Goal: Find specific page/section: Find specific page/section

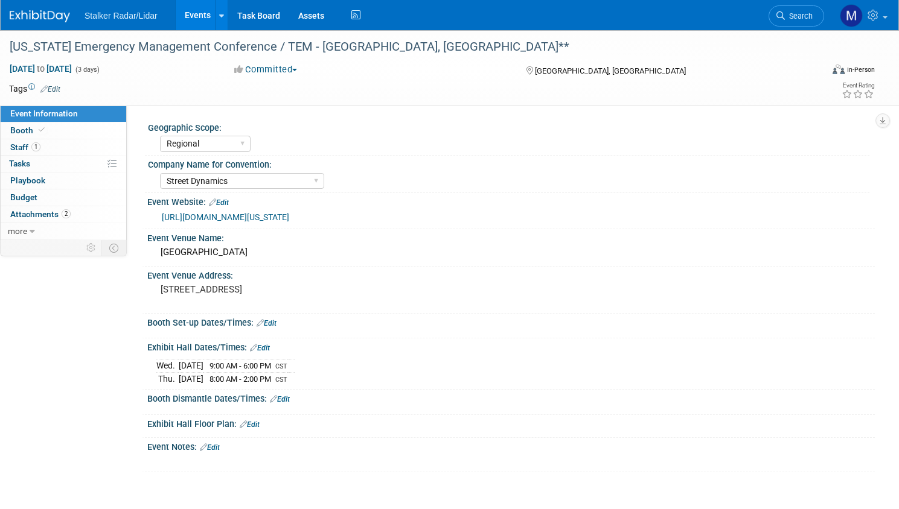
select select "Regional"
select select "Street Dynamics"
click at [220, 13] on link "Events" at bounding box center [198, 15] width 44 height 30
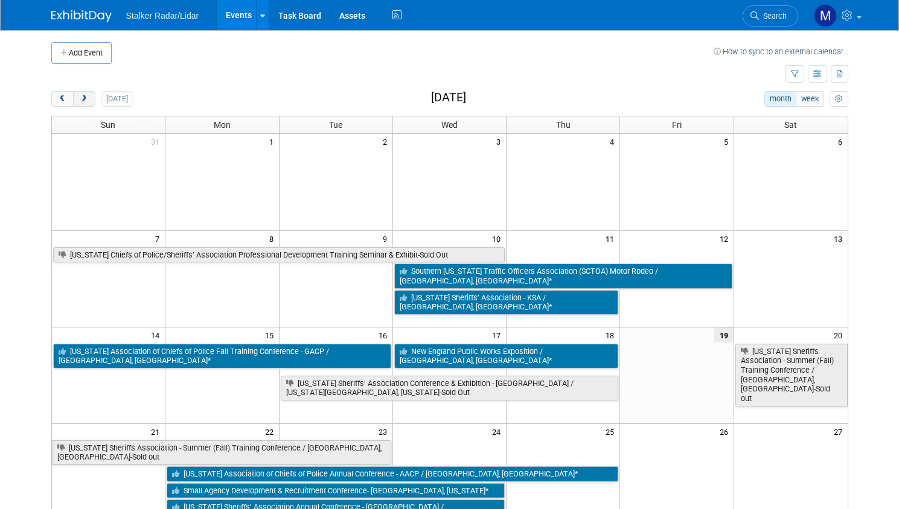
click at [80, 100] on span "next" at bounding box center [84, 99] width 9 height 8
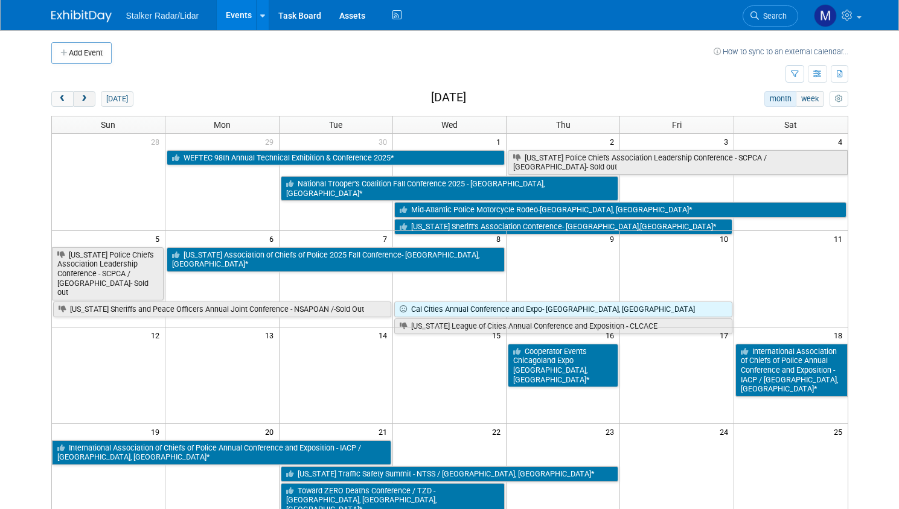
click at [80, 100] on span "next" at bounding box center [84, 99] width 9 height 8
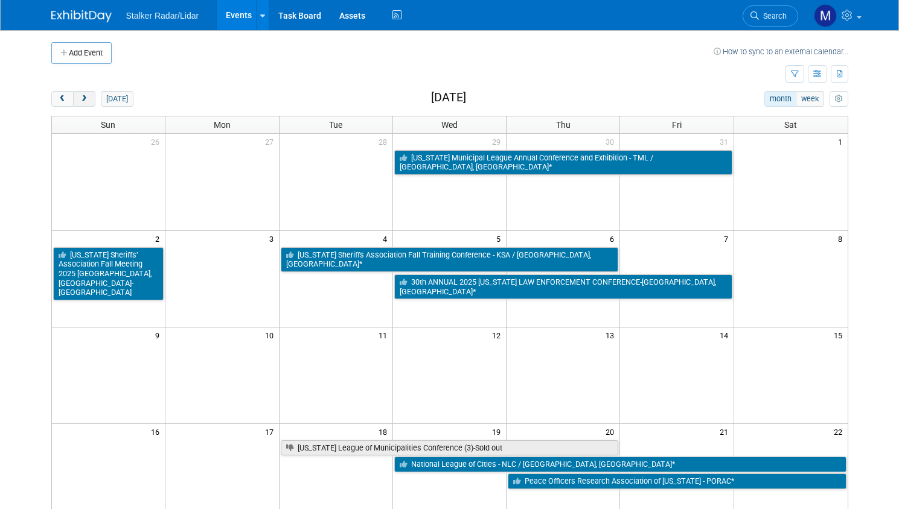
click at [80, 100] on span "next" at bounding box center [84, 99] width 9 height 8
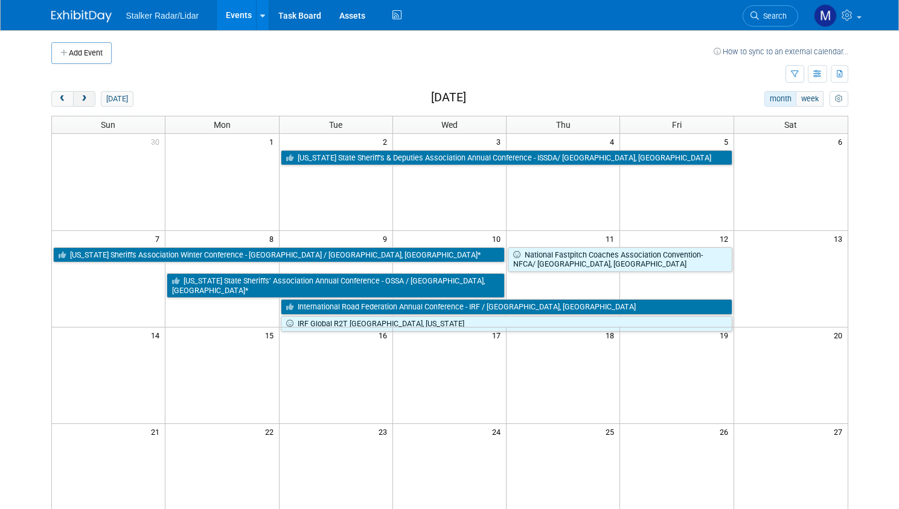
click at [80, 100] on span "next" at bounding box center [84, 99] width 9 height 8
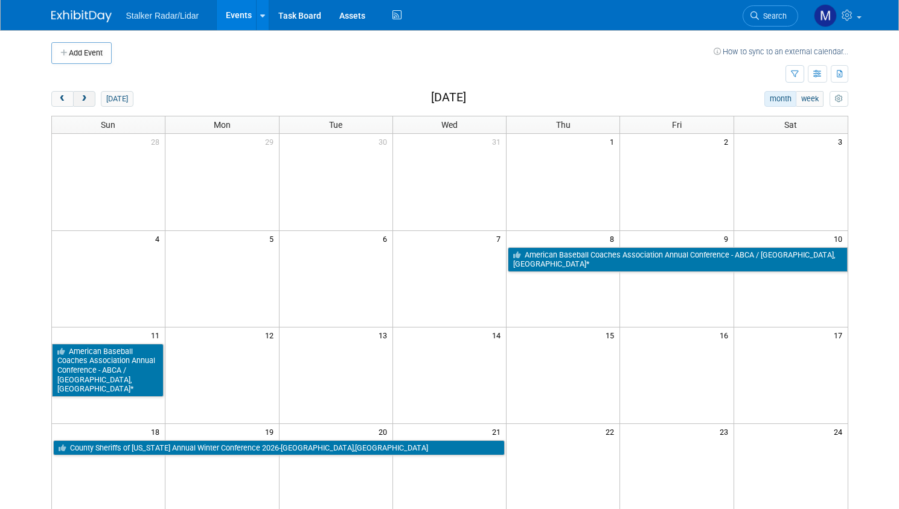
click at [80, 95] on span "next" at bounding box center [84, 99] width 9 height 8
